Goal: Obtain resource: Download file/media

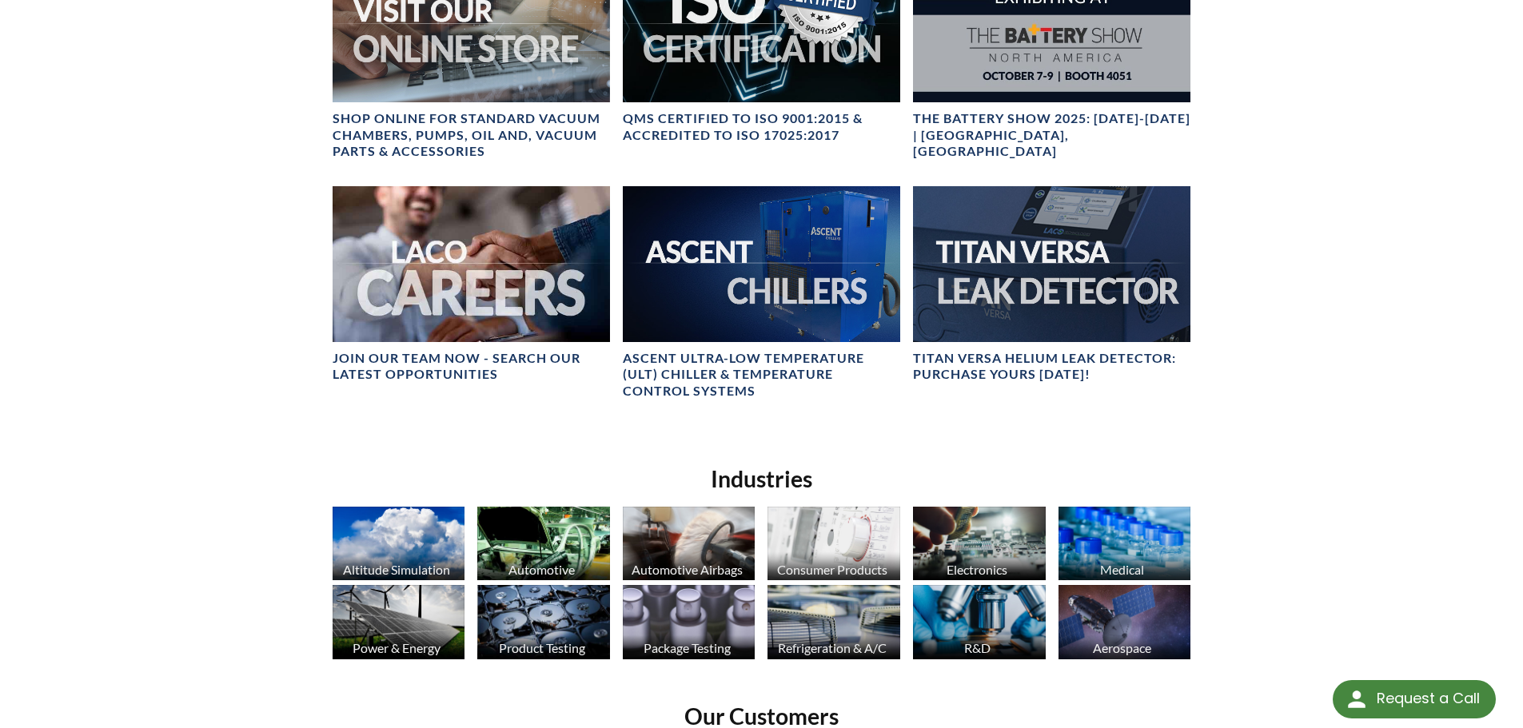
scroll to position [720, 0]
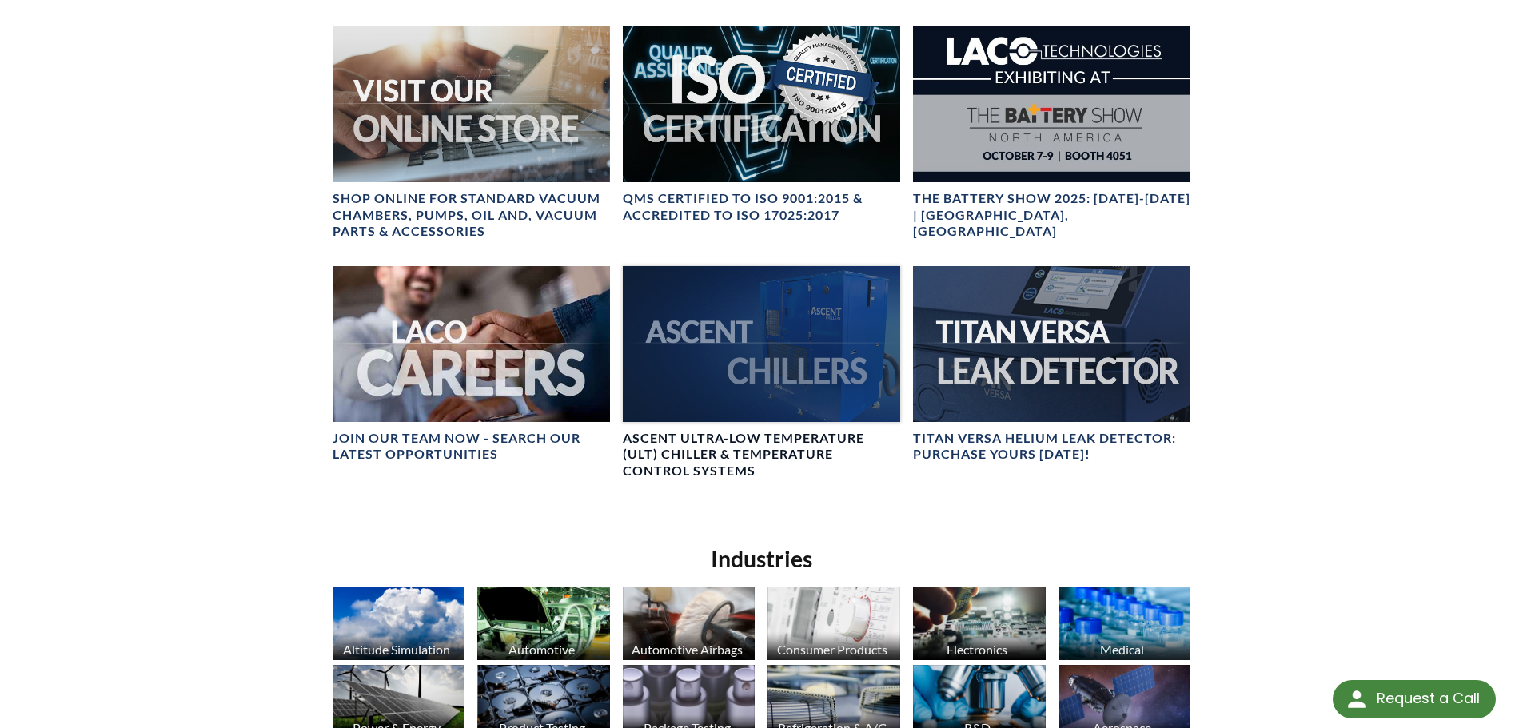
click at [740, 361] on div at bounding box center [761, 344] width 277 height 156
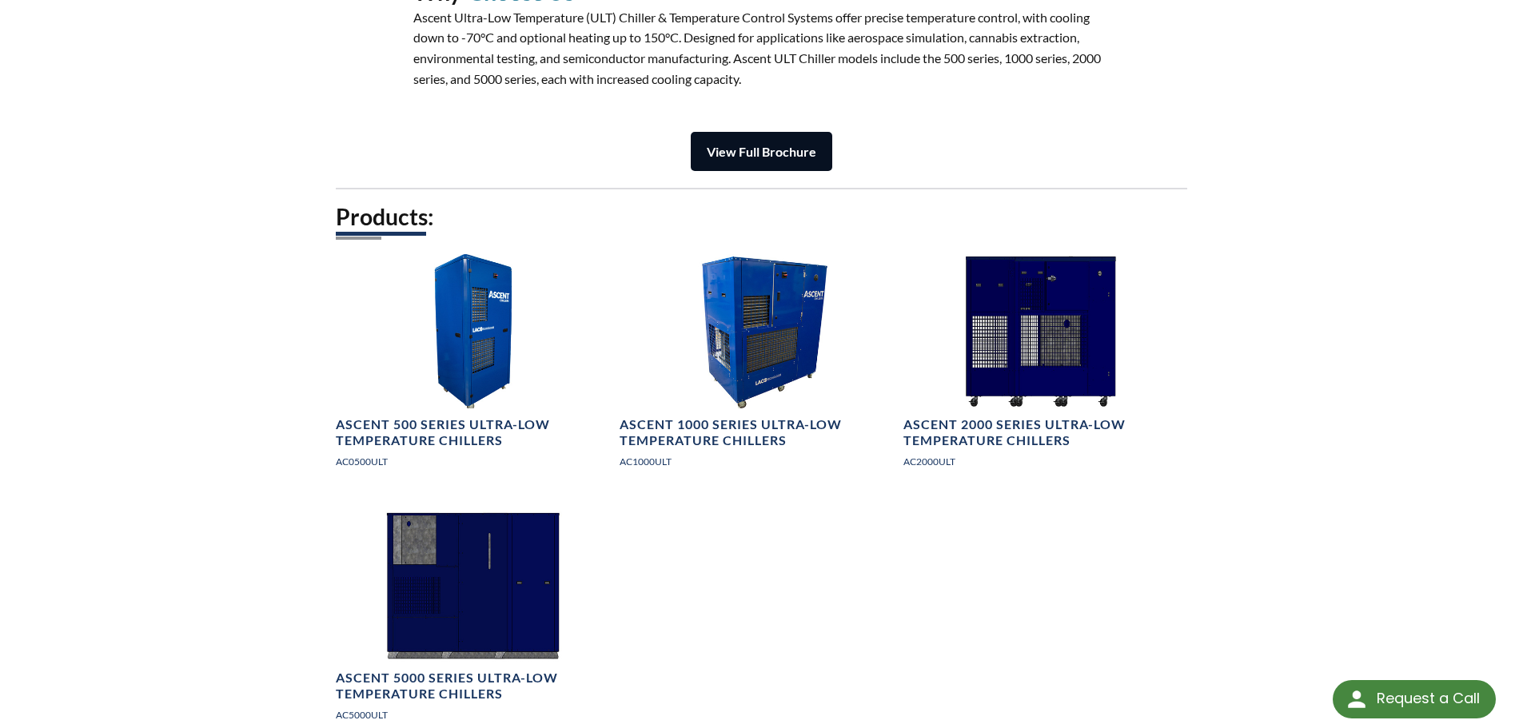
scroll to position [2159, 0]
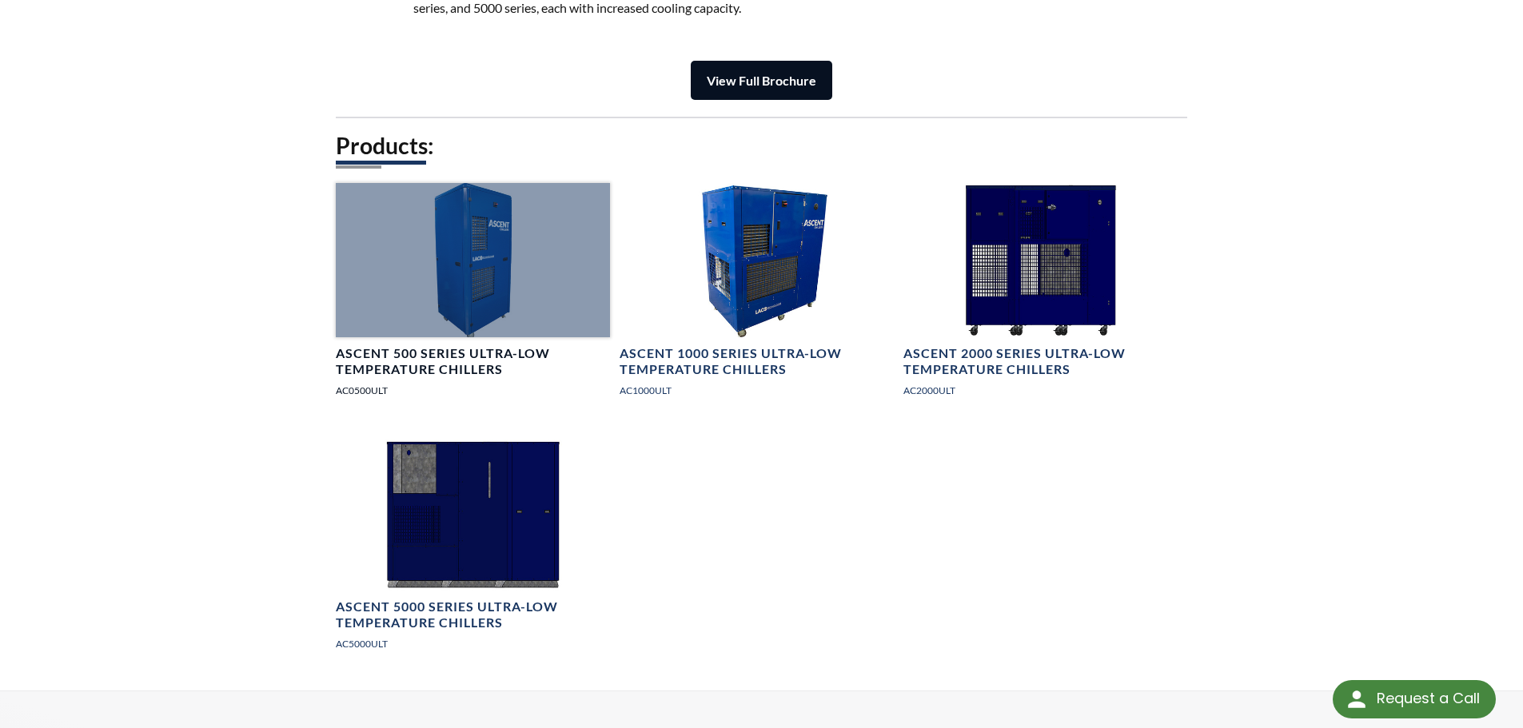
click at [445, 269] on div at bounding box center [473, 260] width 274 height 154
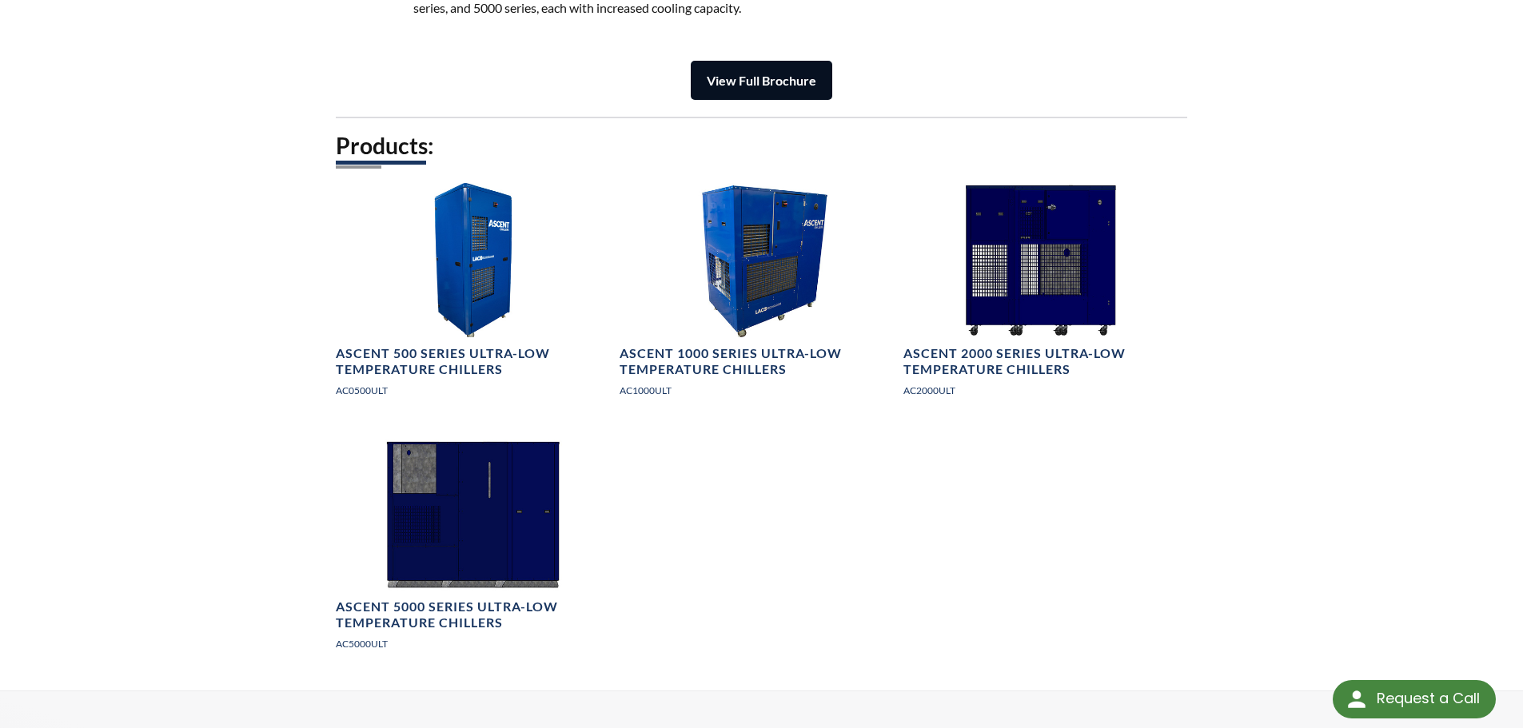
scroll to position [2160, 0]
click at [768, 85] on strong "View Full Brochure" at bounding box center [762, 79] width 110 height 15
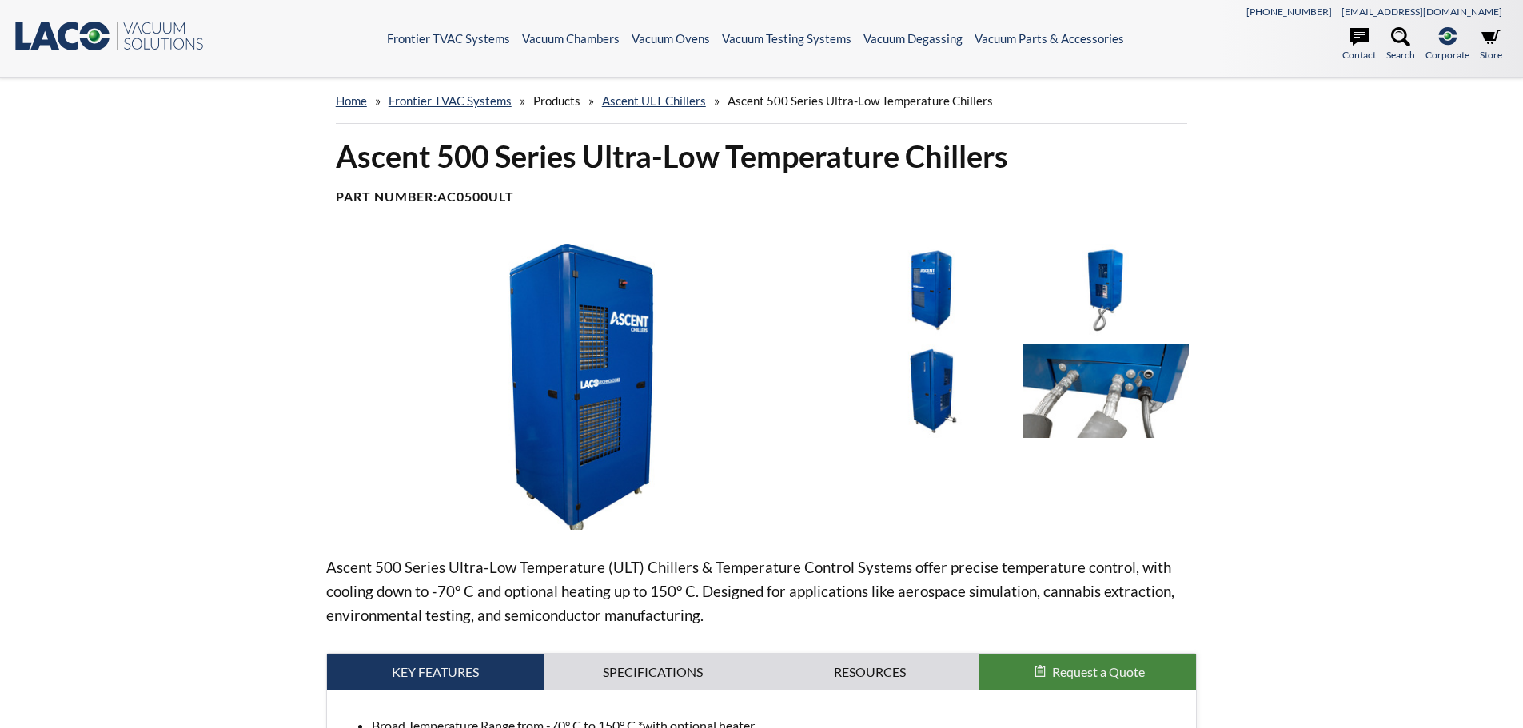
select select "Language Translate Widget"
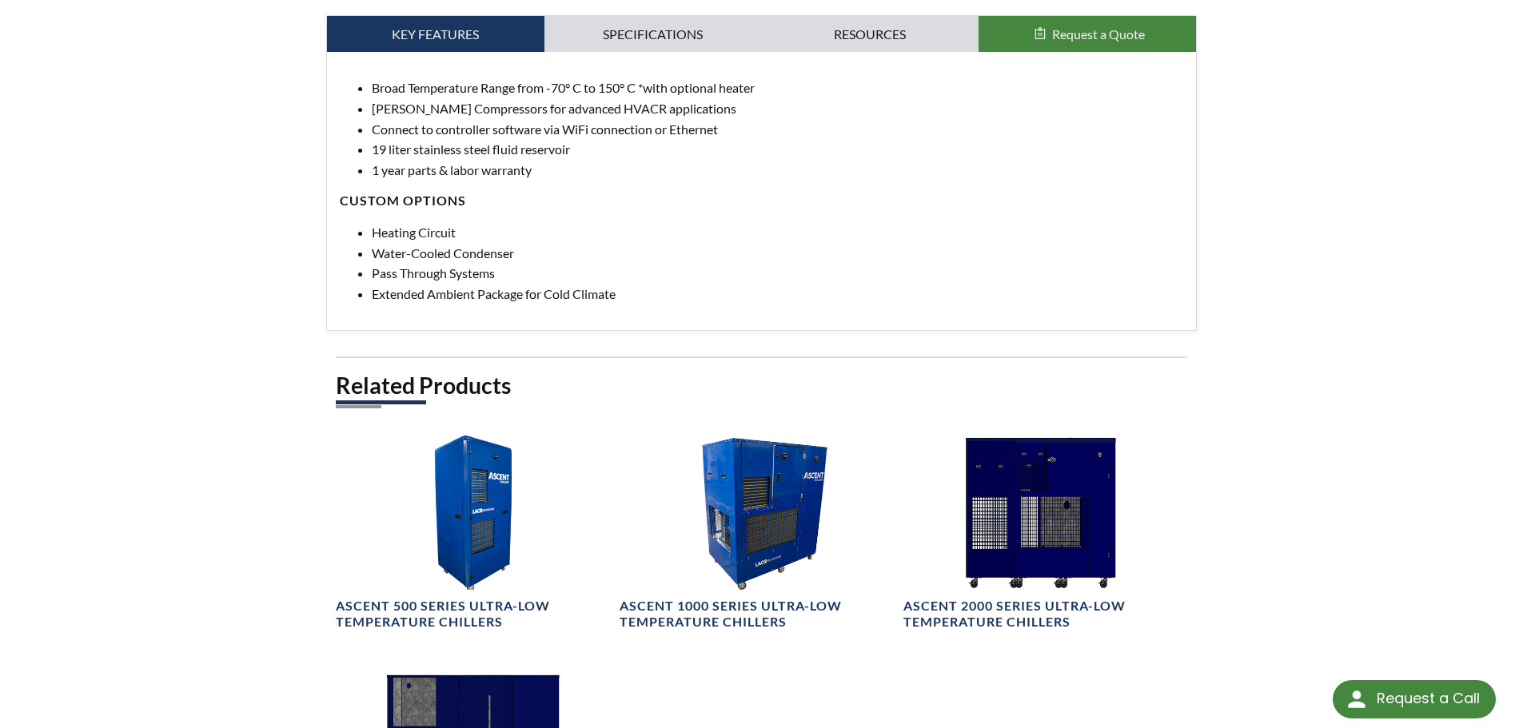
scroll to position [640, 0]
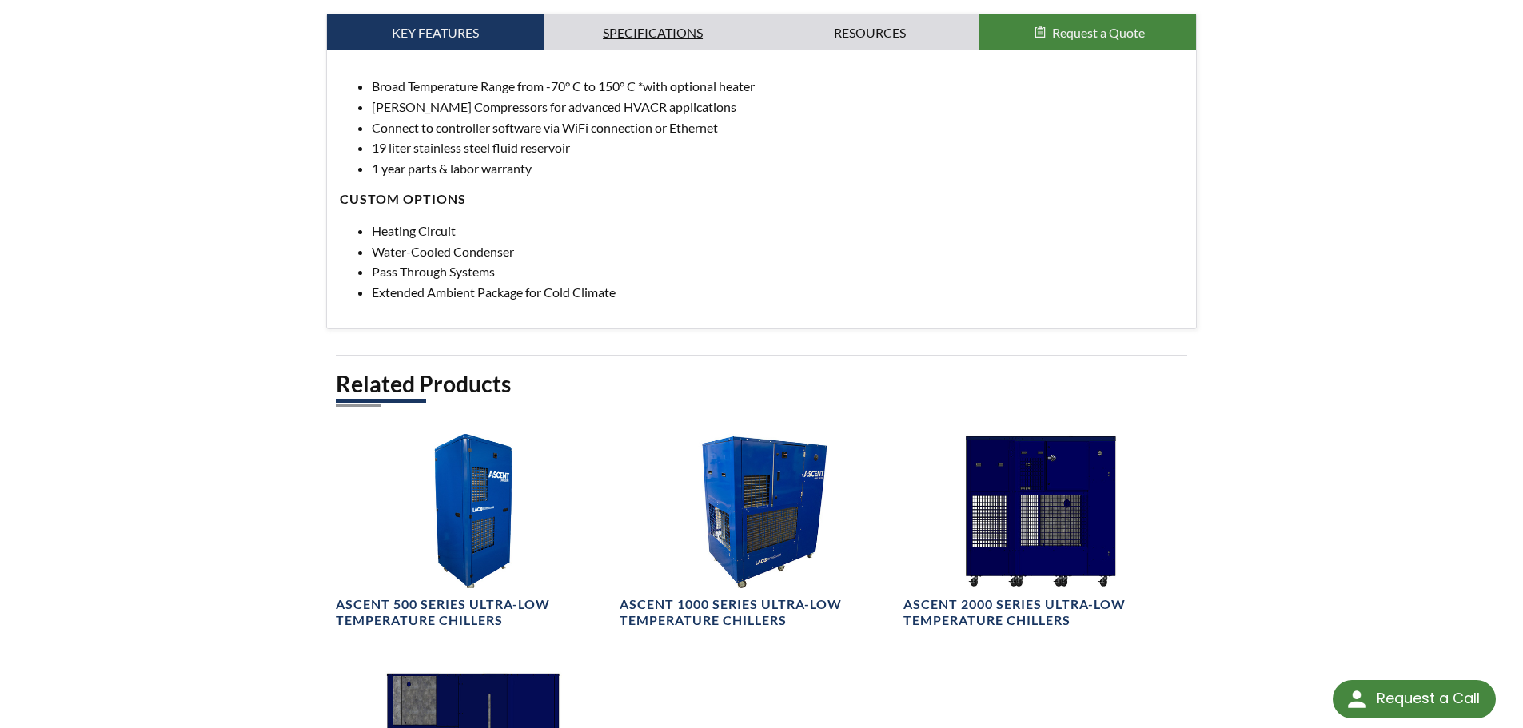
click at [660, 42] on link "Specifications" at bounding box center [652, 32] width 217 height 37
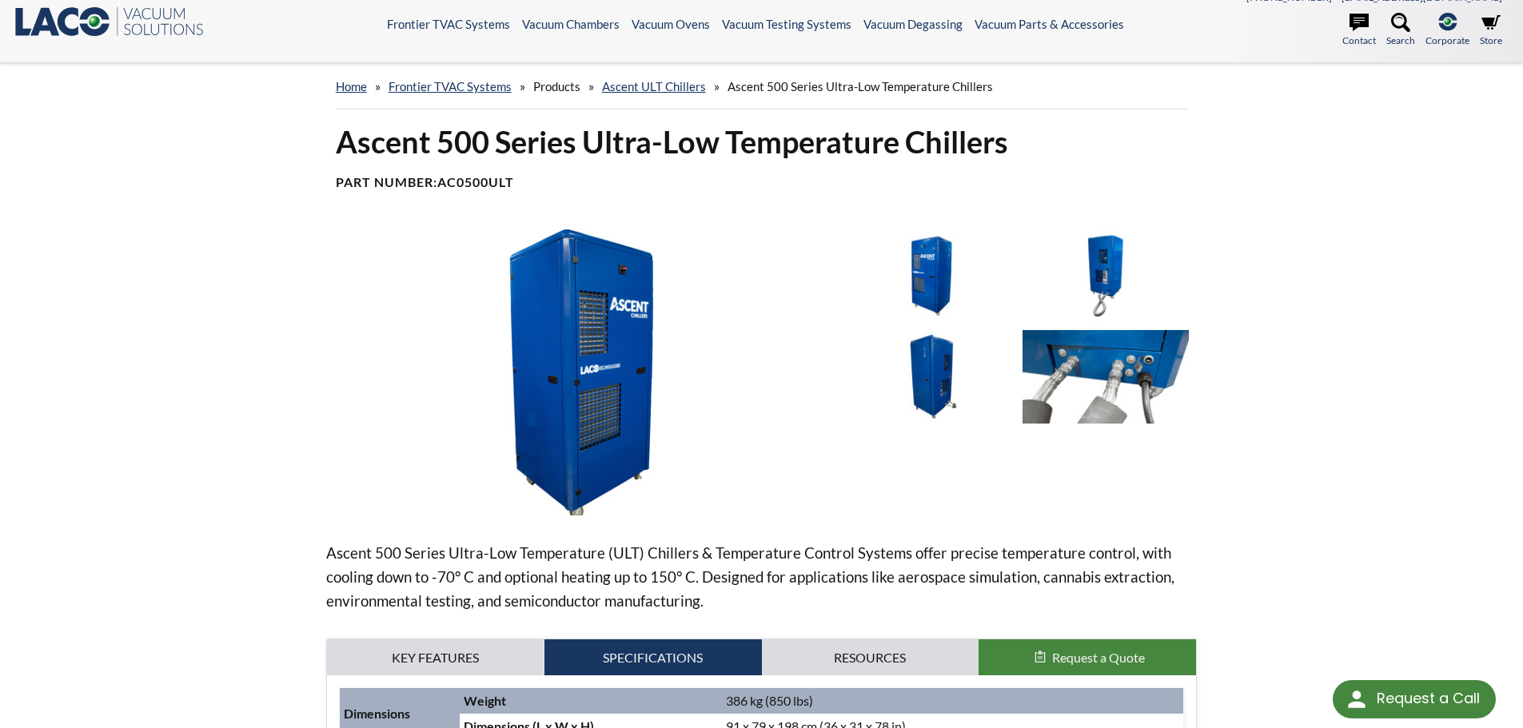
scroll to position [0, 0]
